Goal: Task Accomplishment & Management: Manage account settings

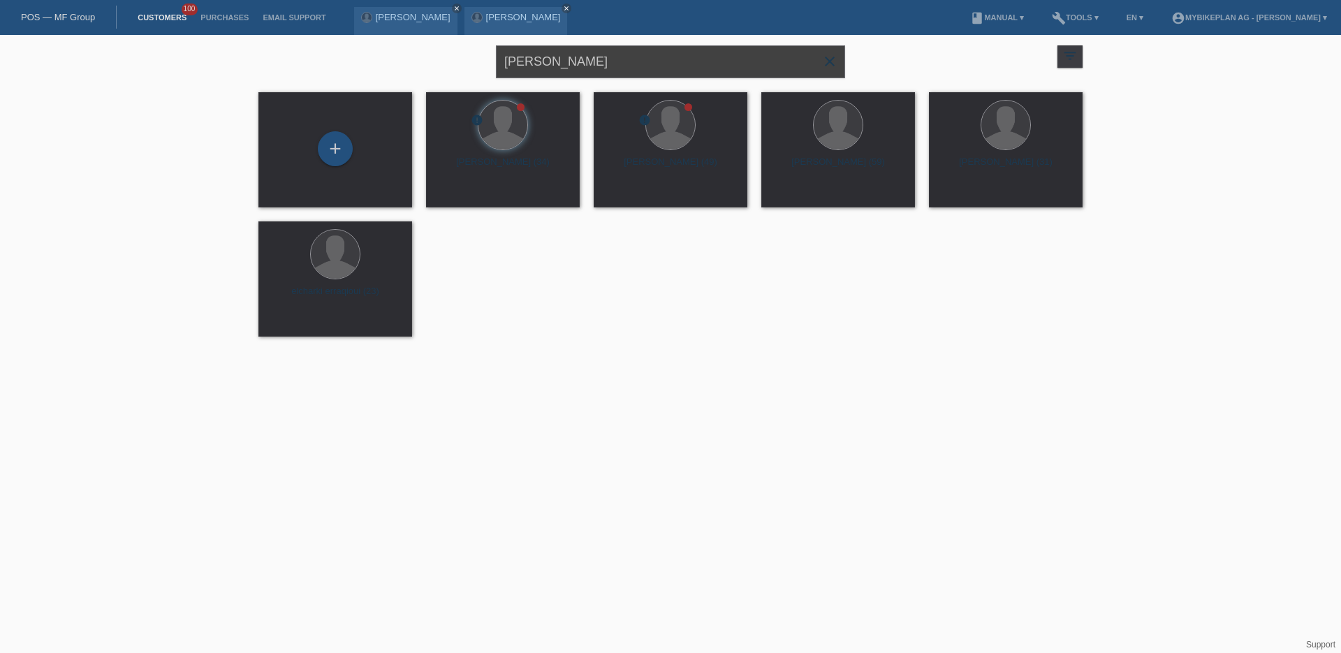
click at [605, 60] on input "[PERSON_NAME]" at bounding box center [670, 61] width 349 height 33
type input "gaume"
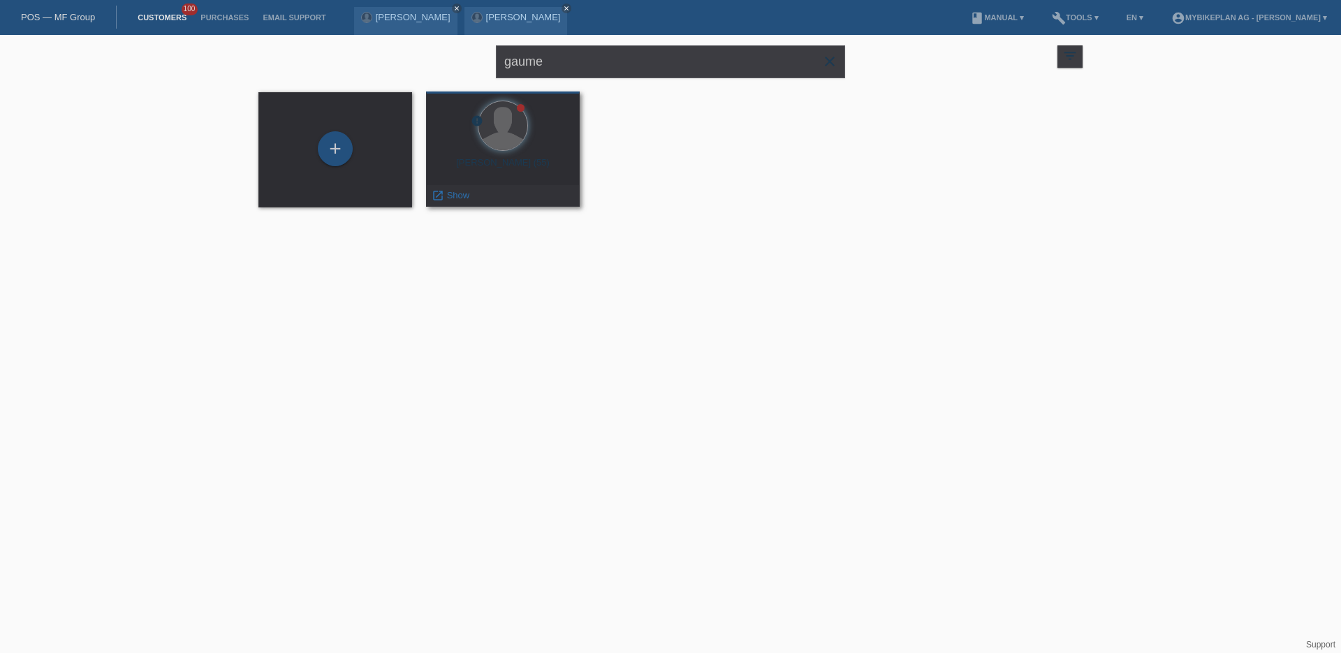
click at [481, 179] on div "Alain Gaume (55)" at bounding box center [502, 168] width 131 height 22
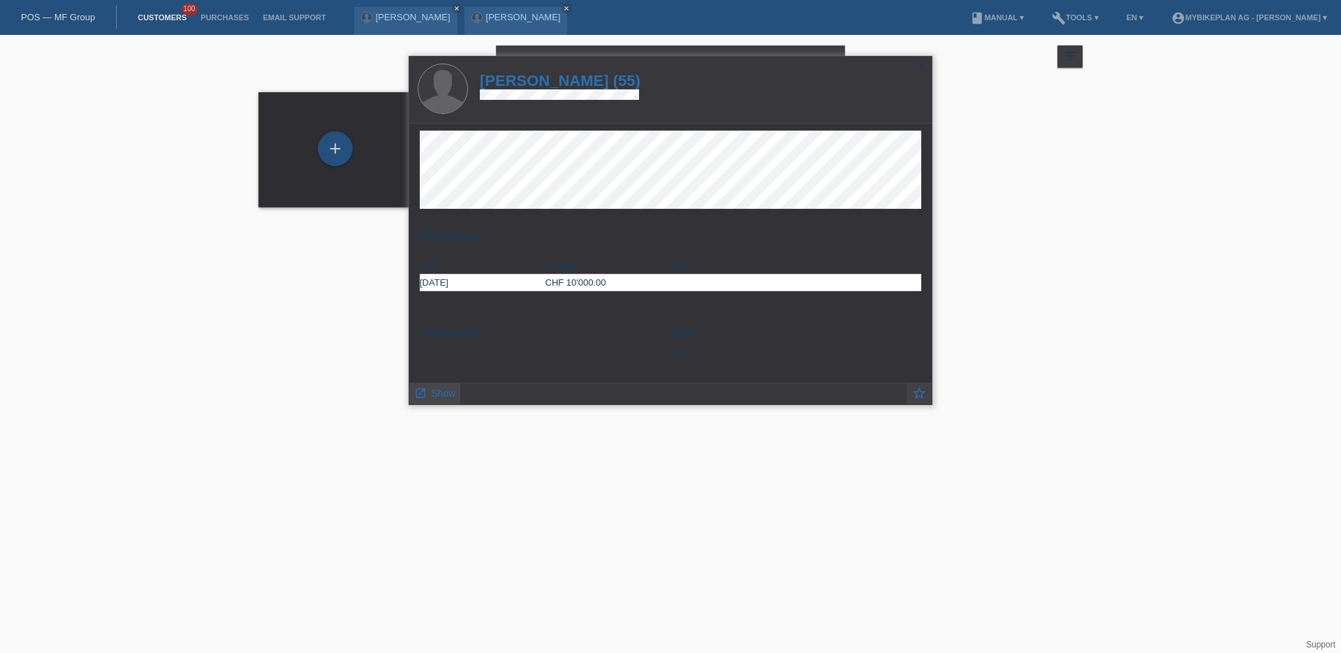
click at [453, 392] on span "Show" at bounding box center [443, 393] width 24 height 11
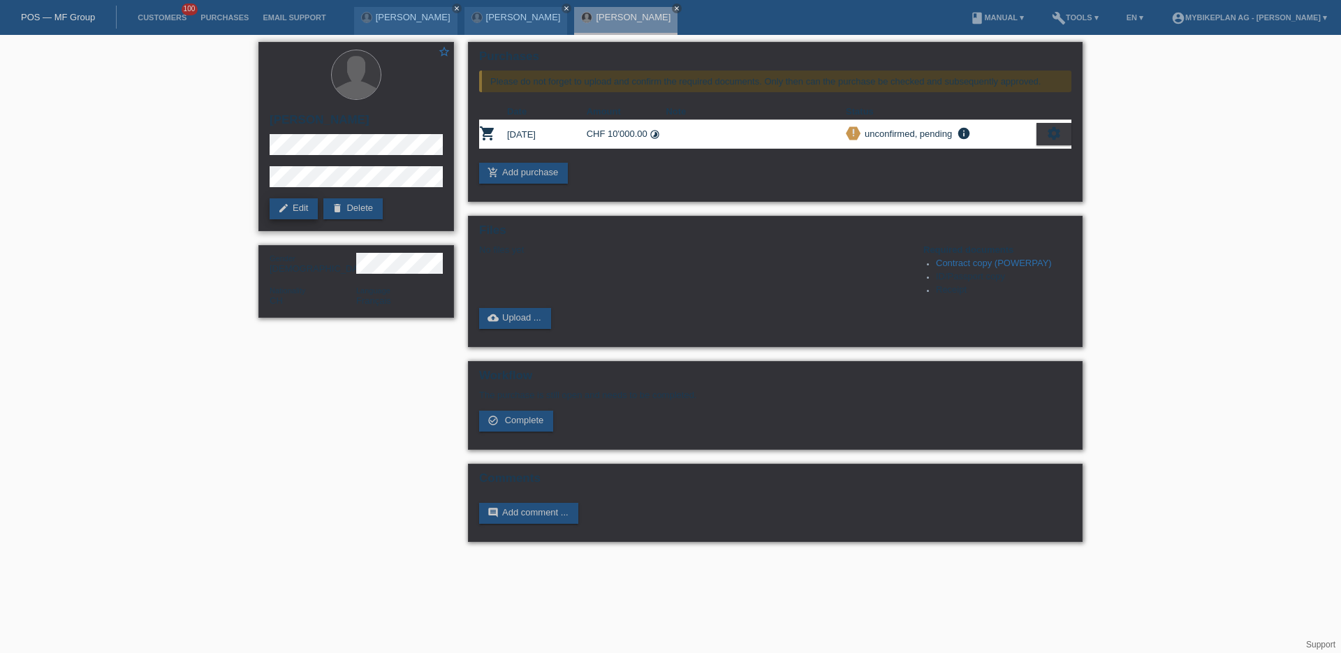
click at [295, 206] on link "edit Edit" at bounding box center [294, 208] width 48 height 21
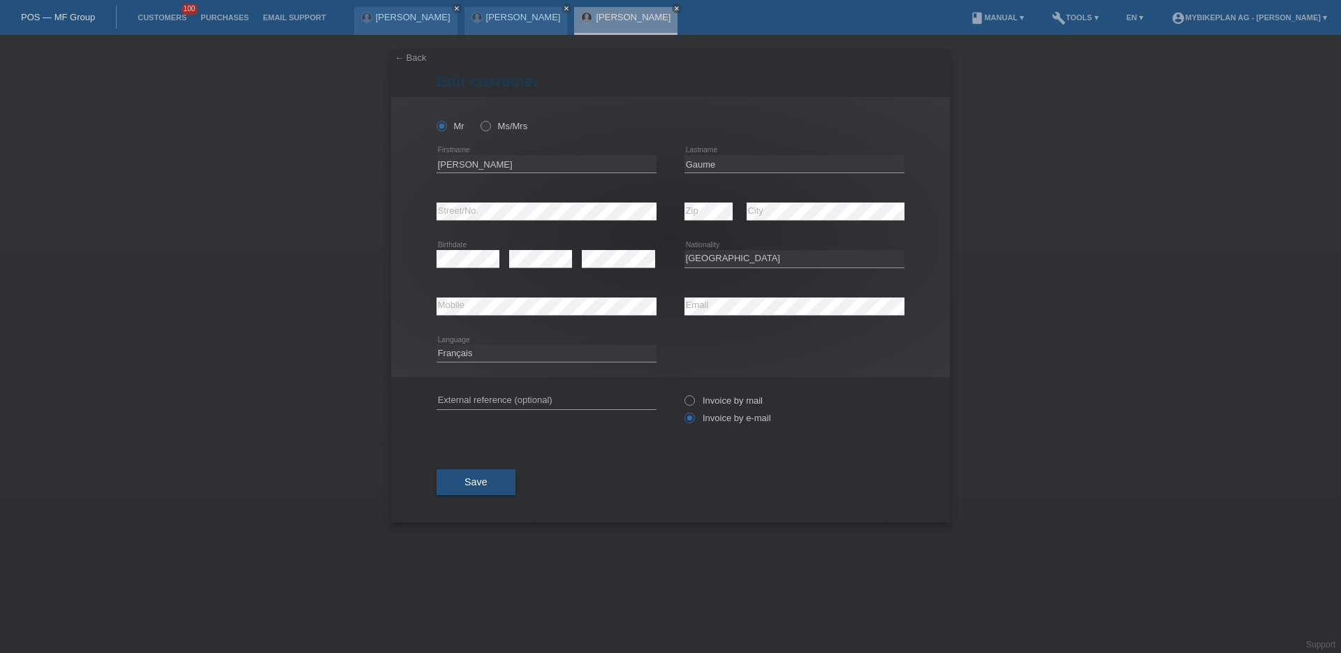
select select "CH"
click at [631, 162] on input "[PERSON_NAME]" at bounding box center [547, 163] width 220 height 17
type input "Alain Jacques"
click at [480, 492] on button "Save" at bounding box center [476, 482] width 79 height 27
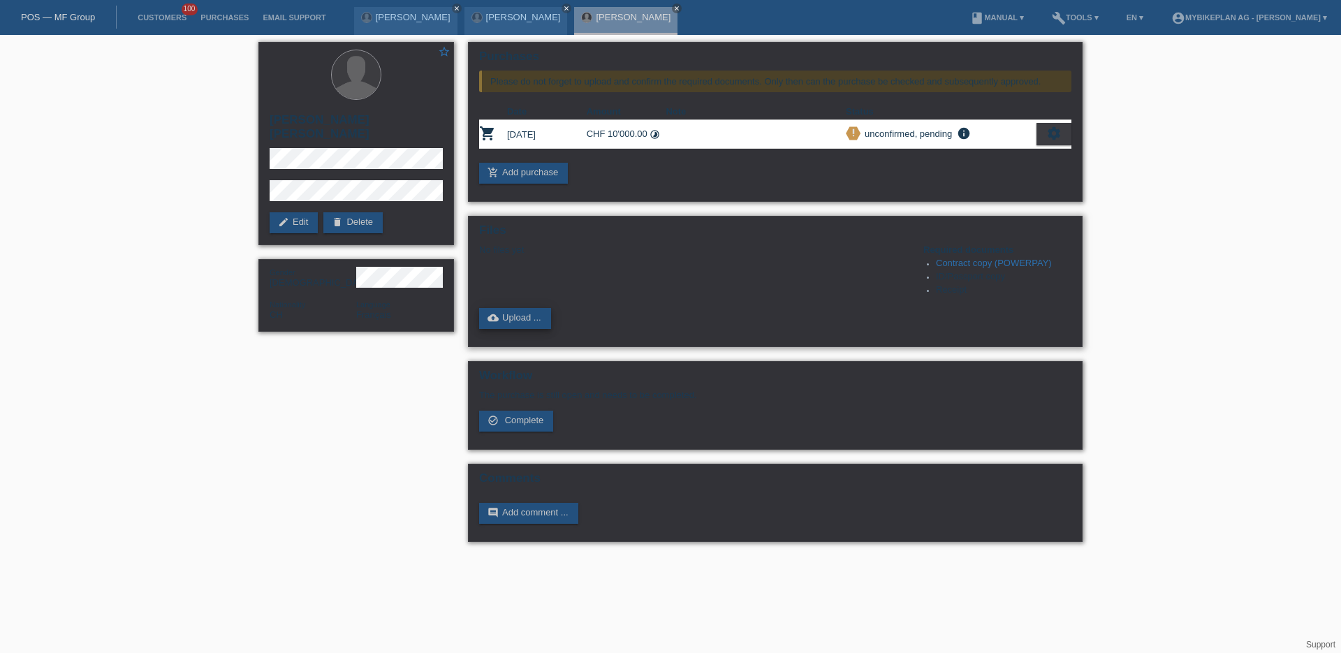
click at [520, 323] on link "cloud_upload Upload ..." at bounding box center [515, 318] width 72 height 21
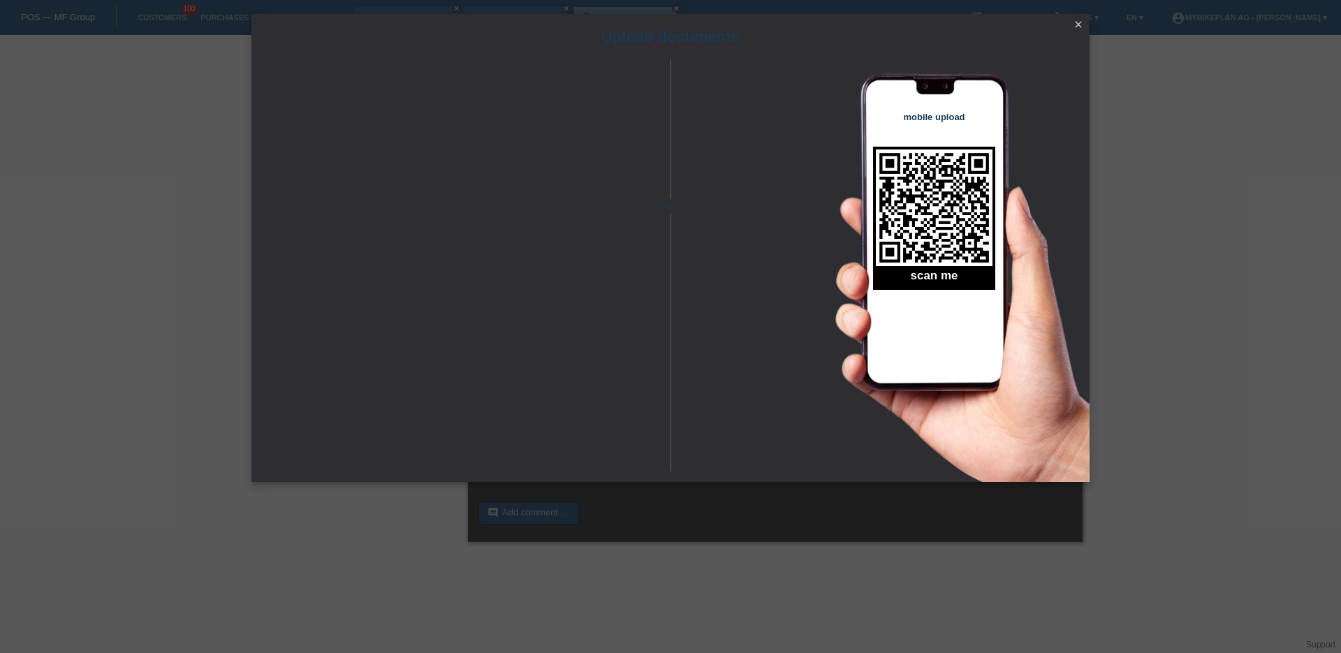
click at [1074, 25] on icon "close" at bounding box center [1078, 24] width 11 height 11
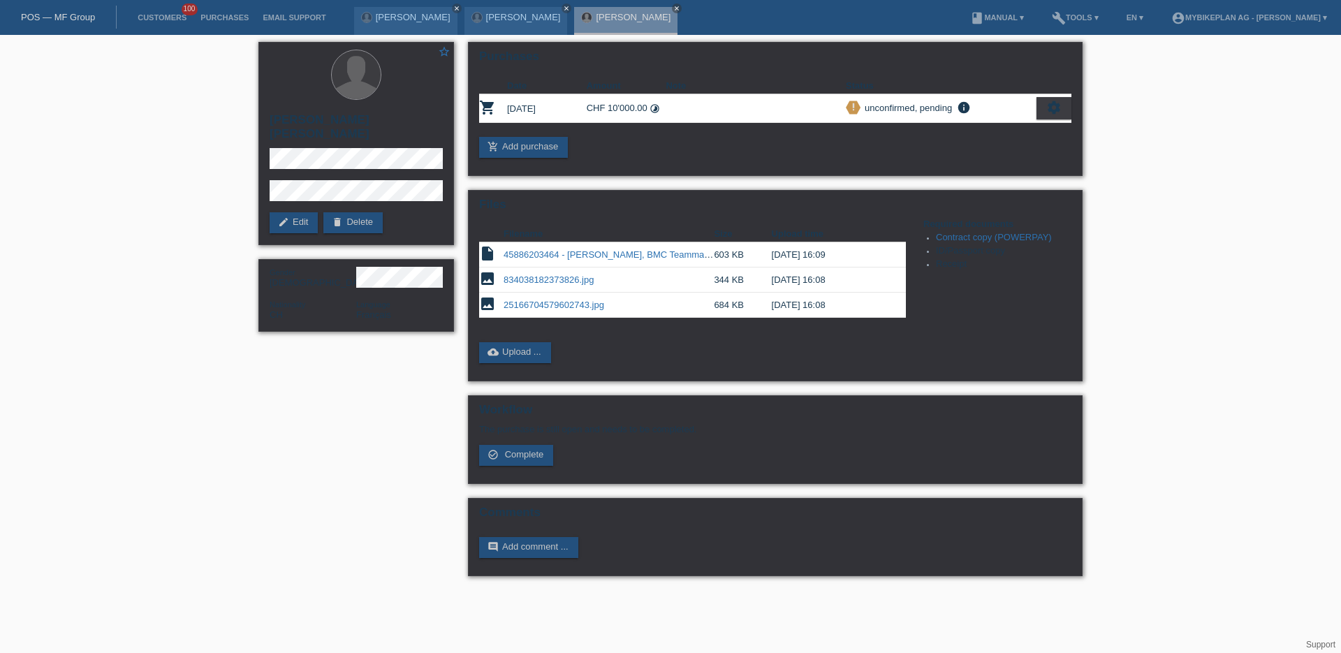
click at [1211, 209] on div "star_border [PERSON_NAME] [PERSON_NAME] edit Edit delete Delete Gender [DEMOGRA…" at bounding box center [670, 312] width 1341 height 555
